Goal: Task Accomplishment & Management: Use online tool/utility

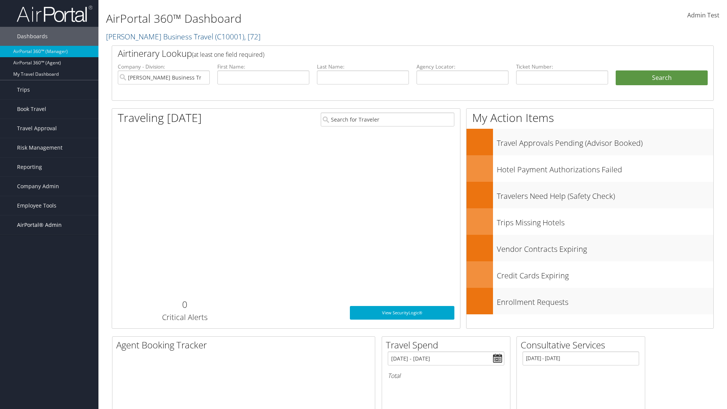
click at [49, 225] on span "AirPortal® Admin" at bounding box center [39, 224] width 45 height 19
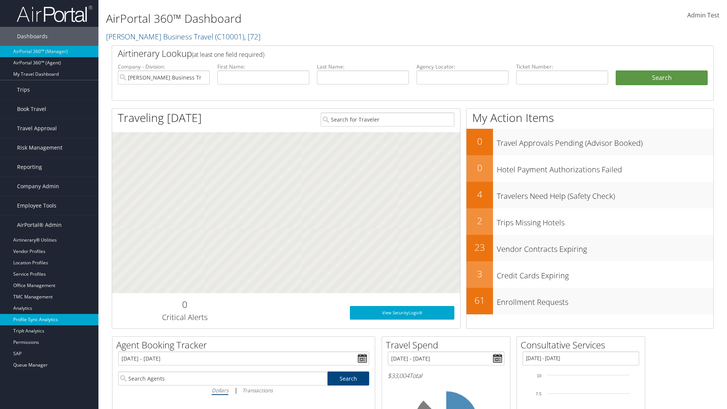
click at [49, 320] on link "Profile Sync Analytics" at bounding box center [49, 319] width 98 height 11
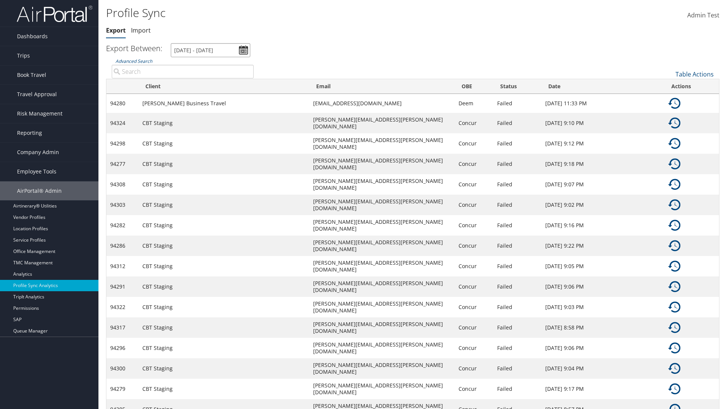
click at [211, 50] on input "[DATE] - [DATE]" at bounding box center [211, 50] width 80 height 14
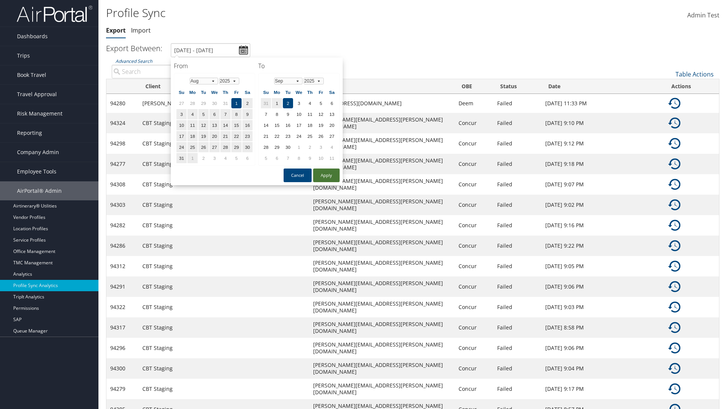
click at [326, 175] on button "Apply" at bounding box center [326, 176] width 27 height 14
type input "[DATE] - [DATE]"
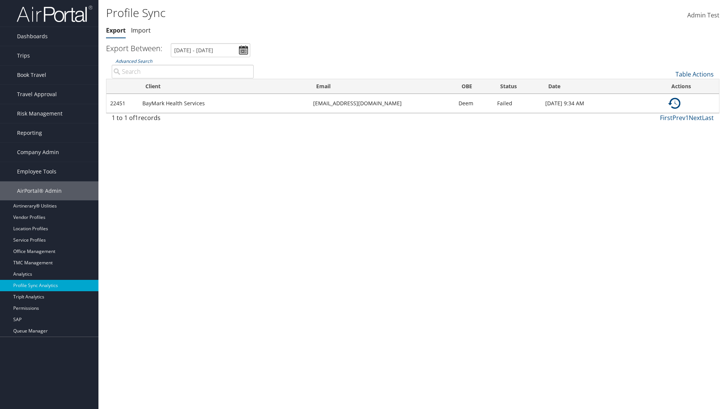
type input "BayMark Health Services"
